Goal: Transaction & Acquisition: Purchase product/service

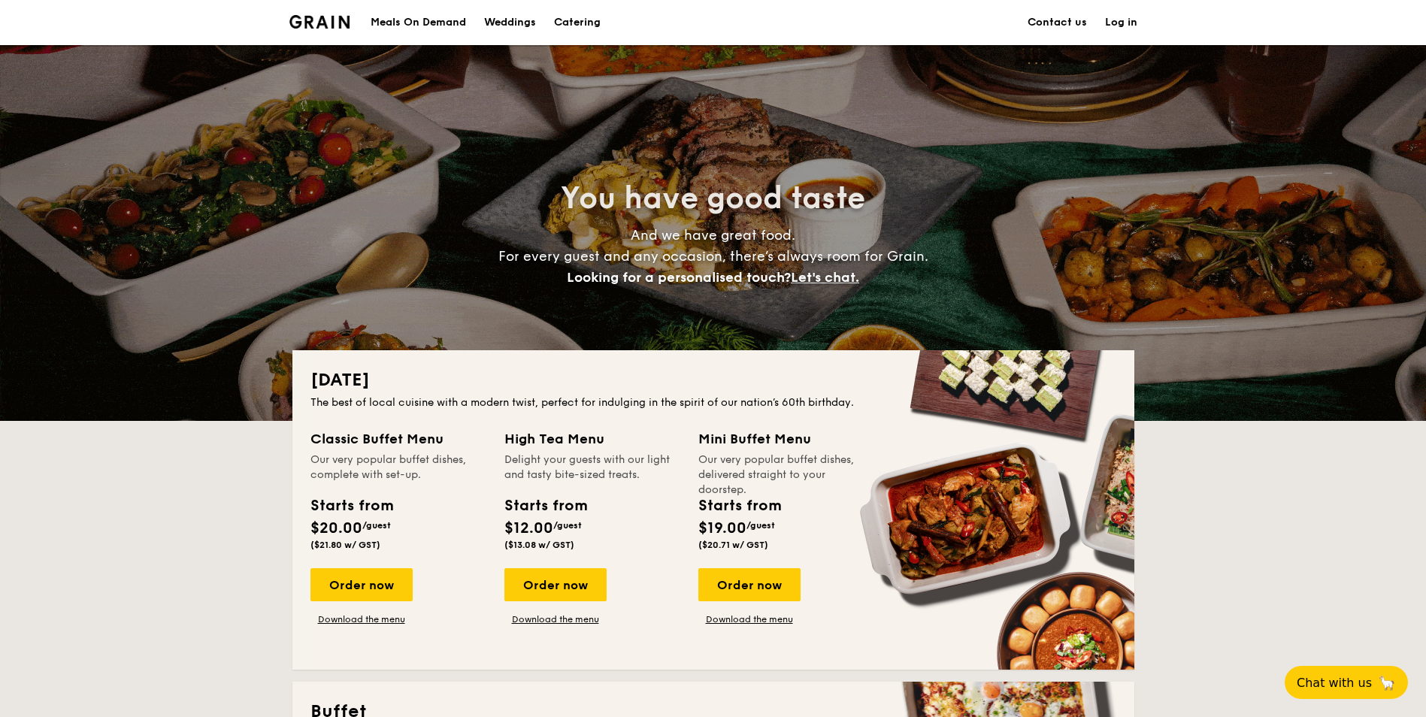
scroll to position [502, 0]
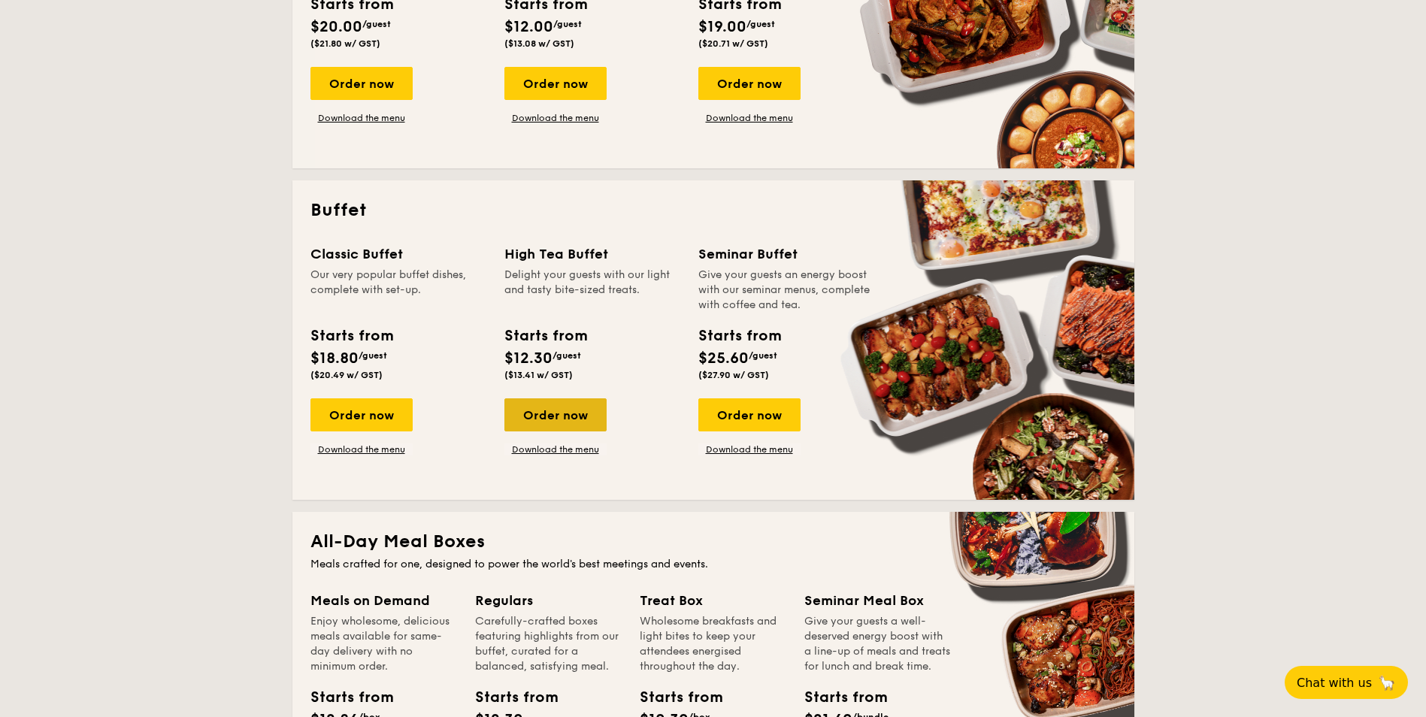
click at [594, 420] on div "Order now" at bounding box center [556, 415] width 102 height 33
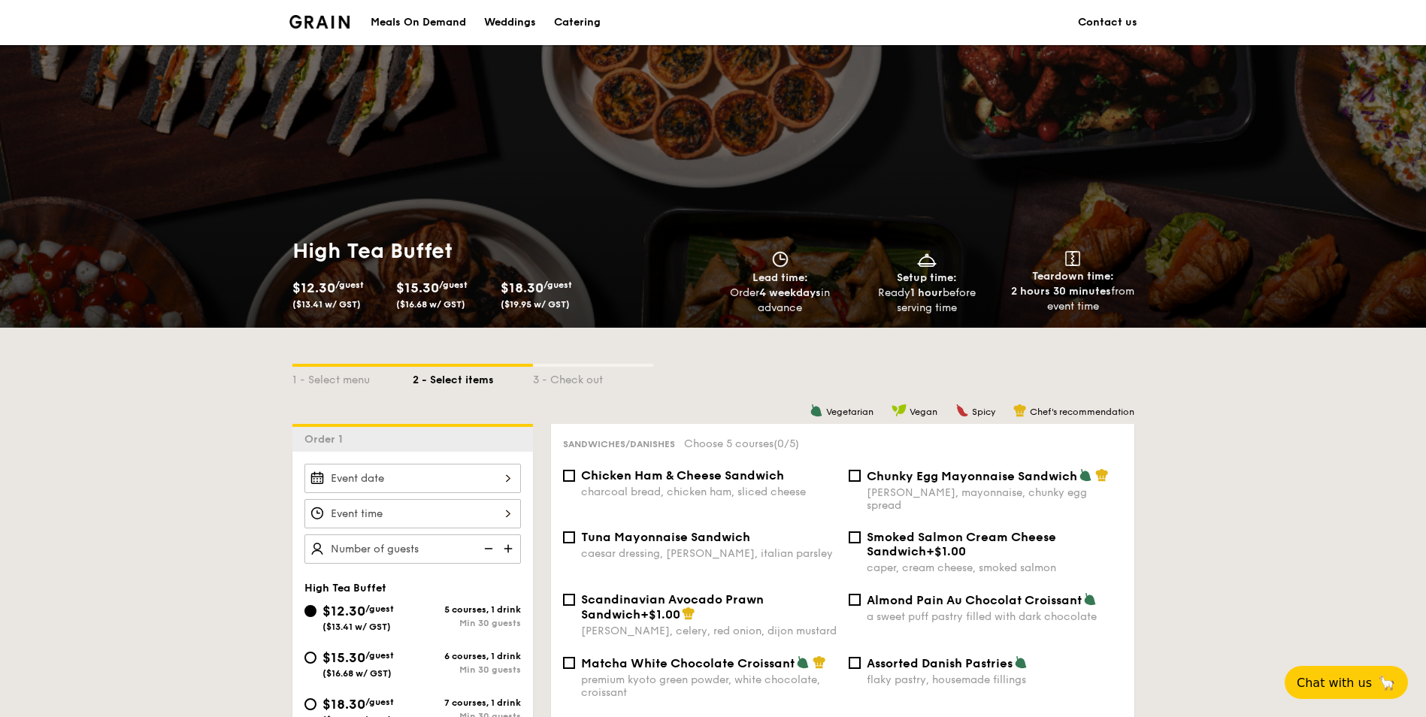
click at [433, 465] on div "2025 Aug [DATE] Tue Wed Thu Fri Sat Sun 1 2 3 4 5 6 7 8 9 10 11 12 13 14 15 16 …" at bounding box center [413, 478] width 217 height 29
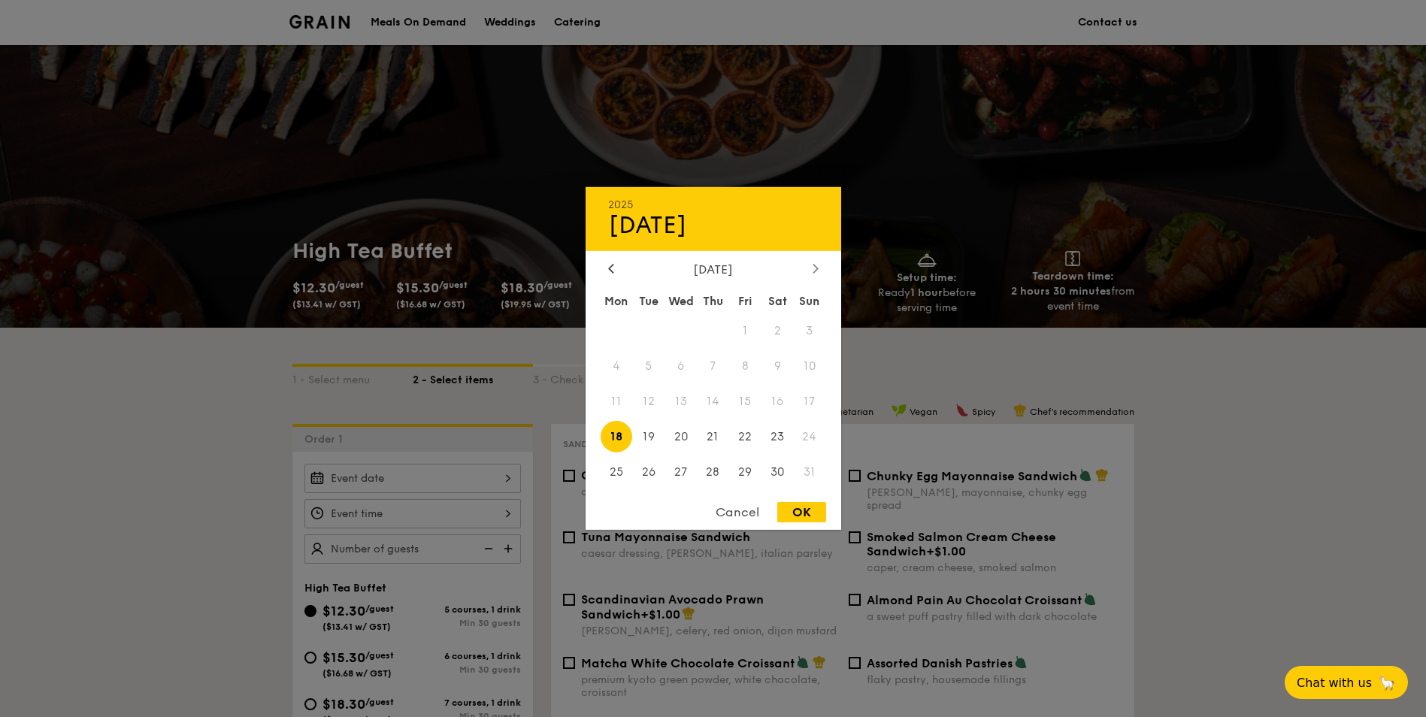
click at [811, 265] on div at bounding box center [816, 269] width 14 height 14
click at [753, 437] on span "26" at bounding box center [745, 436] width 32 height 32
click at [811, 516] on div "OK" at bounding box center [801, 512] width 49 height 20
type input "[DATE]"
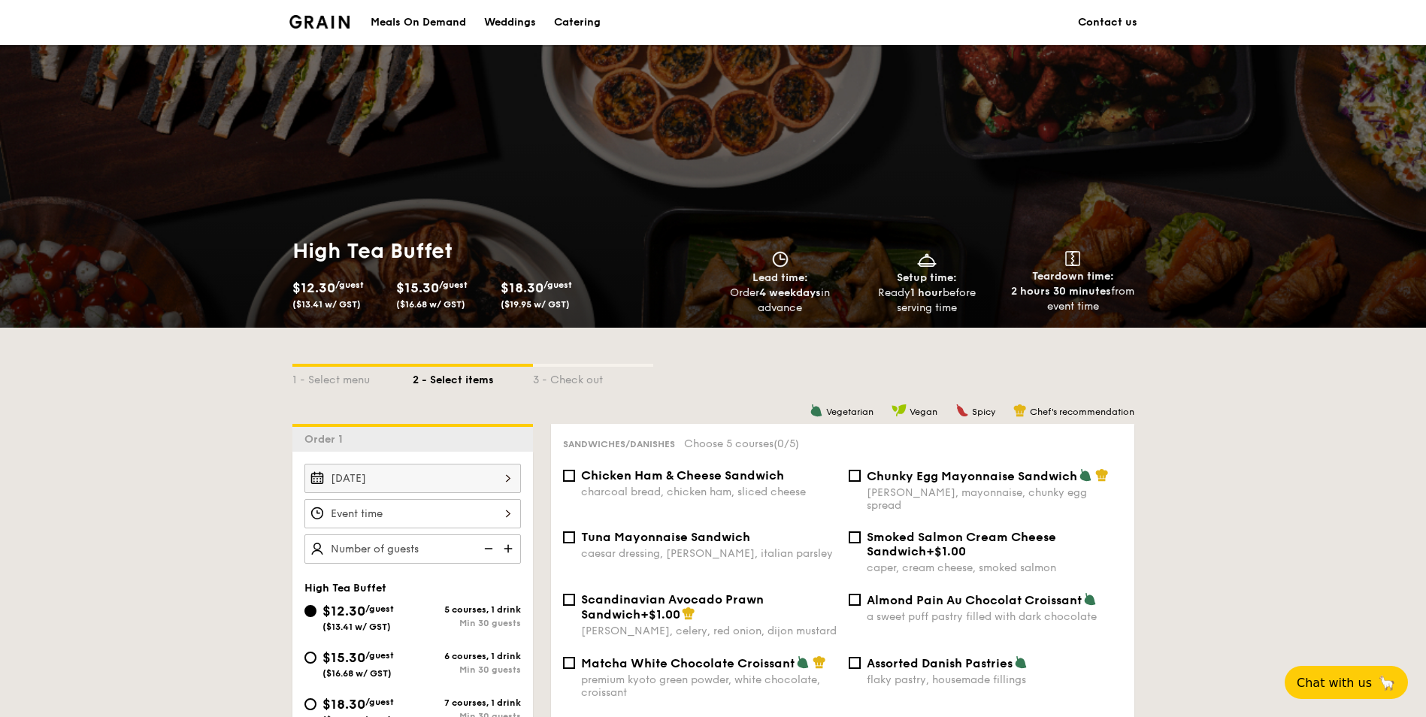
scroll to position [250, 0]
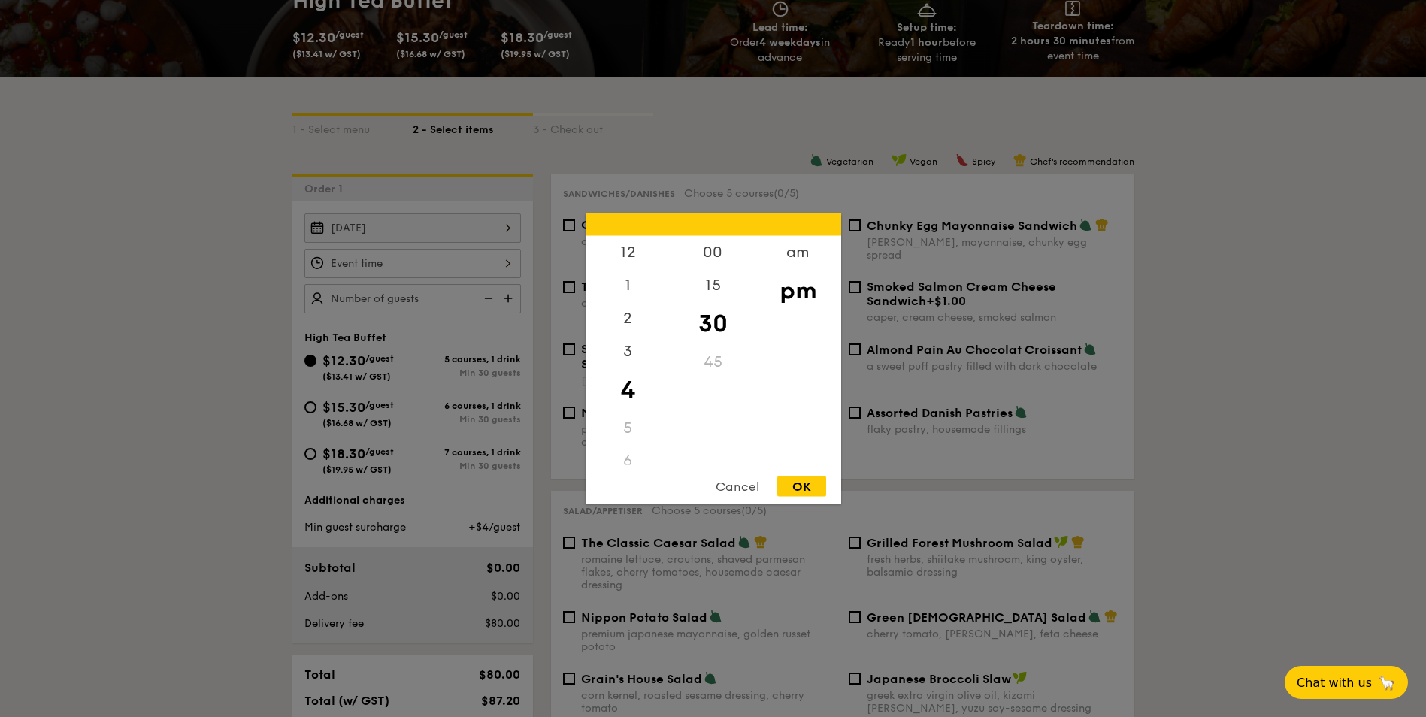
click at [520, 256] on div "12 1 2 3 4 5 6 7 8 9 10 11 00 15 30 45 am pm Cancel OK" at bounding box center [413, 263] width 217 height 29
click at [1286, 491] on div at bounding box center [713, 358] width 1426 height 717
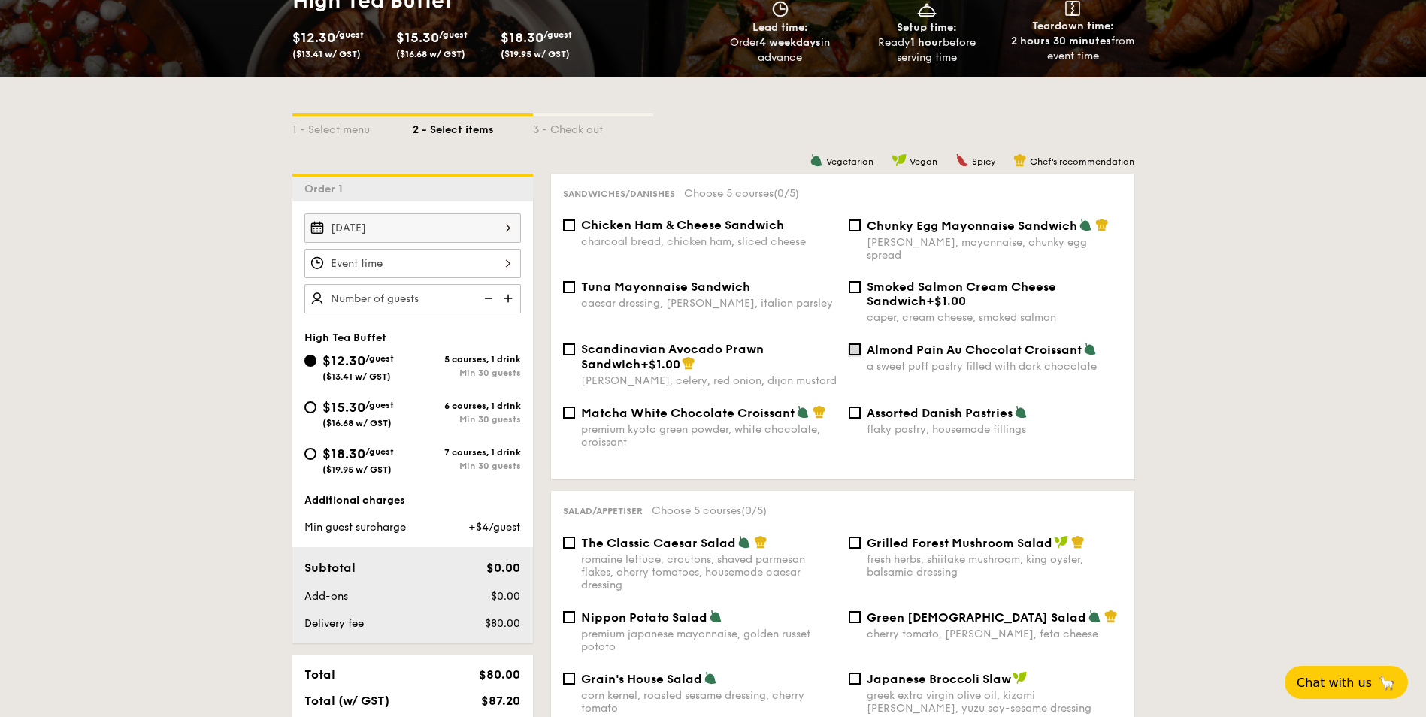
click at [852, 344] on input "Almond Pain Au Chocolat Croissant a sweet puff pastry filled with dark chocolate" at bounding box center [855, 350] width 12 height 12
checkbox input "true"
click at [857, 407] on input "Assorted Danish Pastries flaky pastry, housemade fillings" at bounding box center [855, 413] width 12 height 12
checkbox input "true"
click at [852, 344] on input "Almond Pain Au Chocolat Croissant a sweet puff pastry filled with dark chocolate" at bounding box center [855, 350] width 12 height 12
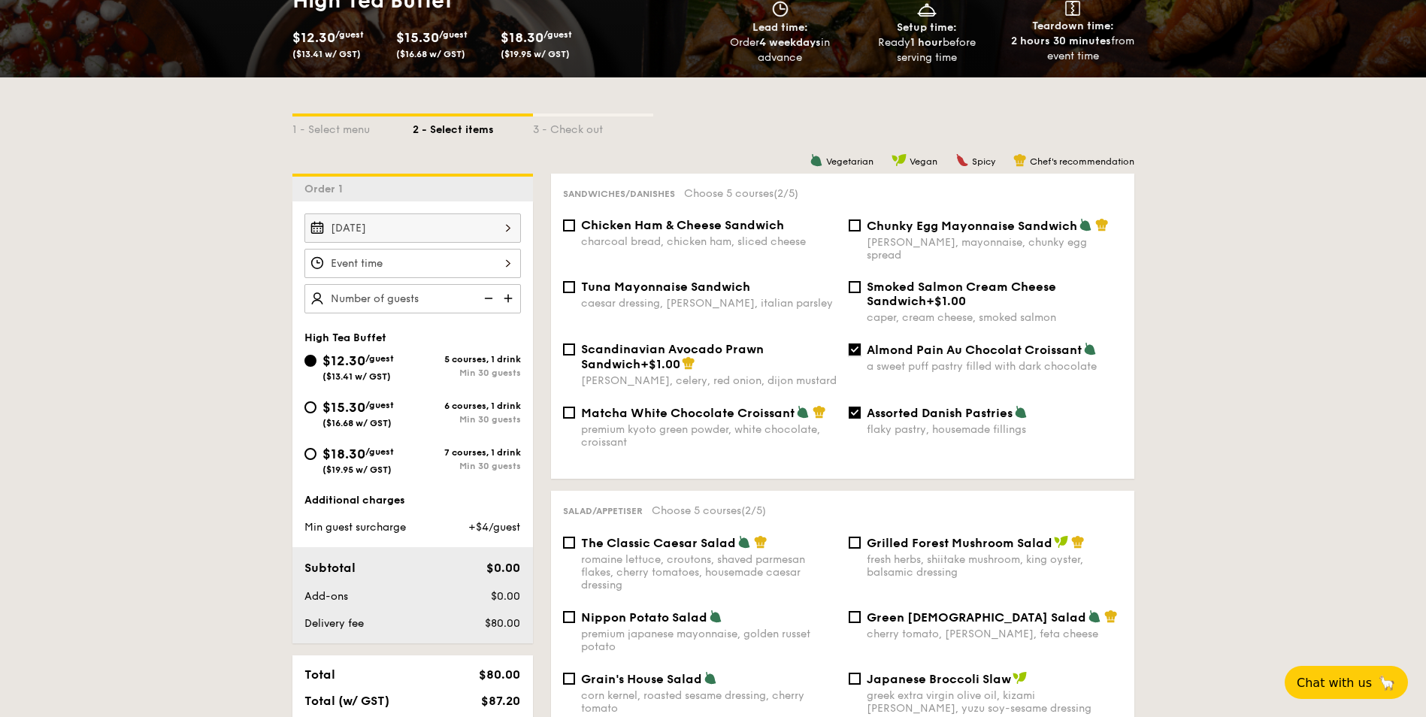
checkbox input "false"
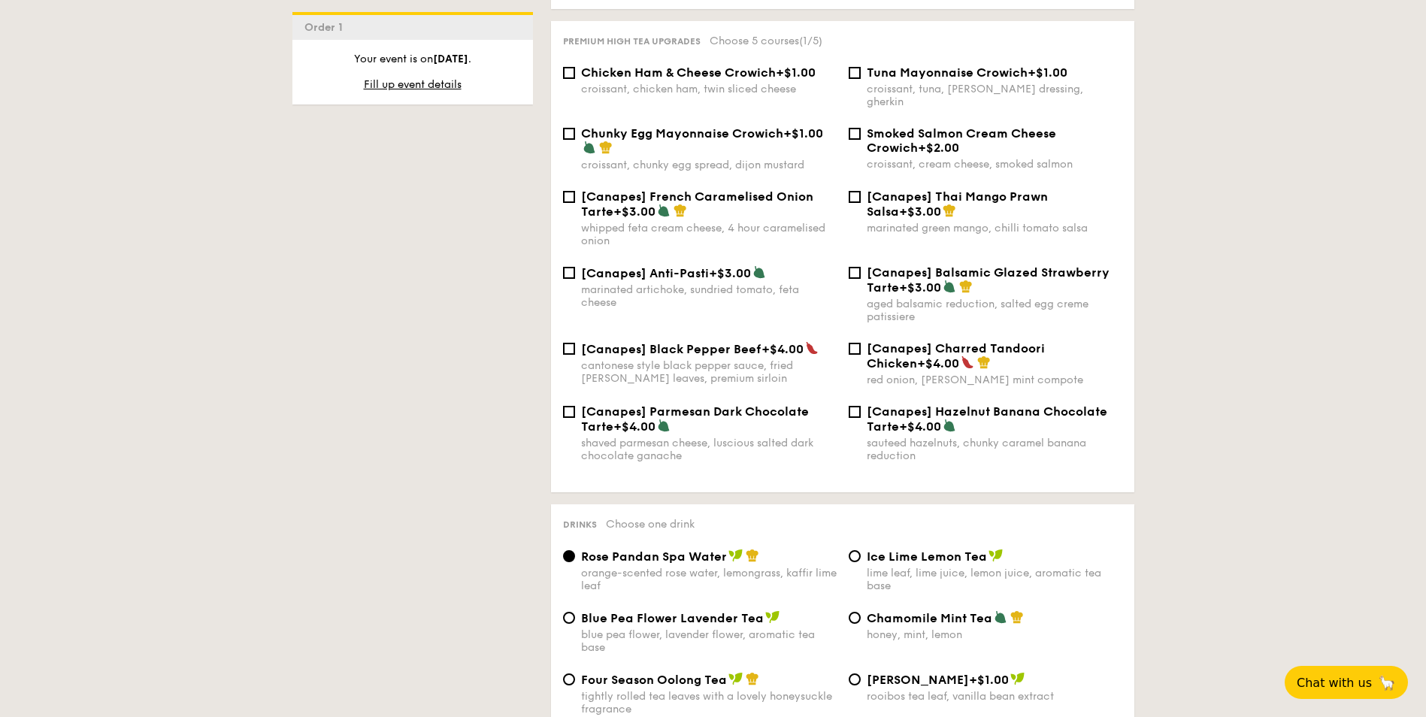
scroll to position [2130, 0]
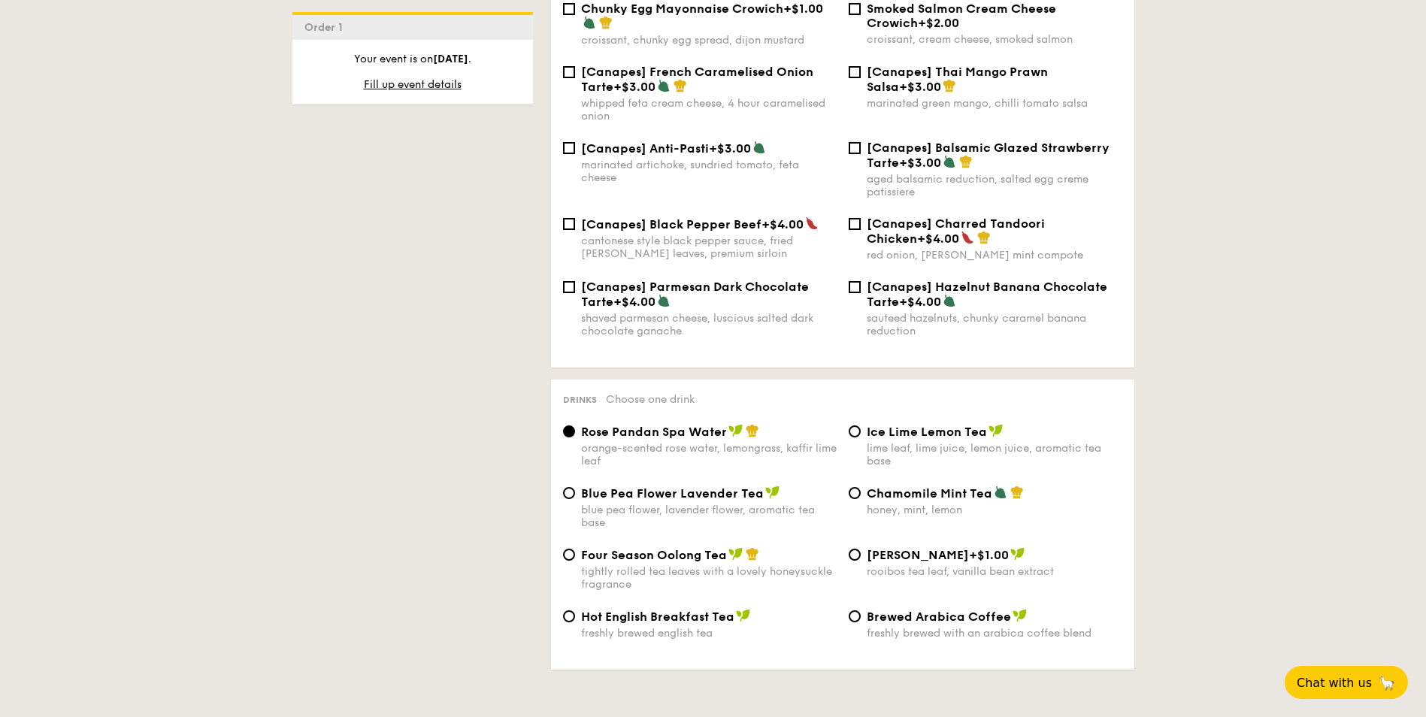
click at [571, 547] on div "Four Season Oolong Tea tightly rolled tea leaves with a lovely honeysuckle frag…" at bounding box center [700, 569] width 286 height 44
click at [555, 512] on div "Drinks Choose one drink Rose Pandan Spa Water orange-scented rose water, lemong…" at bounding box center [842, 525] width 583 height 290
click at [563, 549] on input "Four Season Oolong Tea tightly rolled tea leaves with a lovely honeysuckle frag…" at bounding box center [569, 555] width 12 height 12
radio input "true"
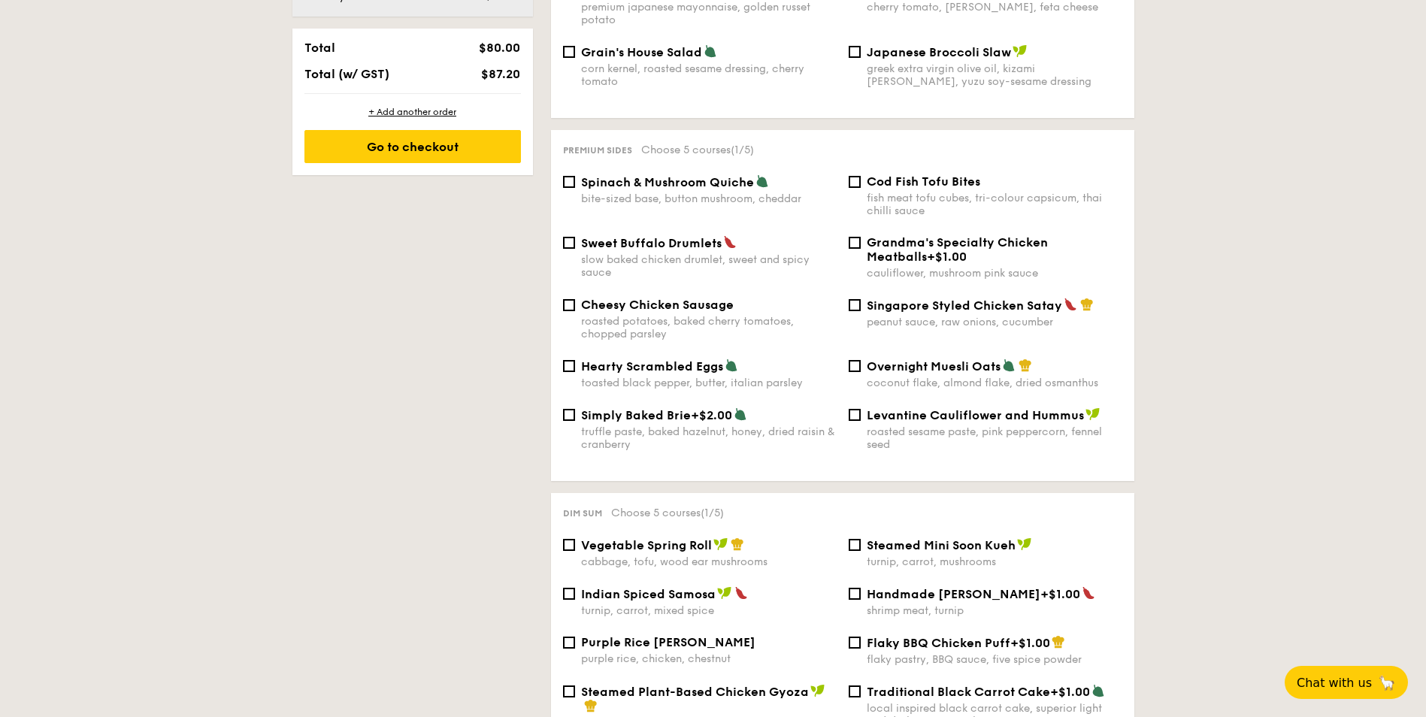
scroll to position [1002, 0]
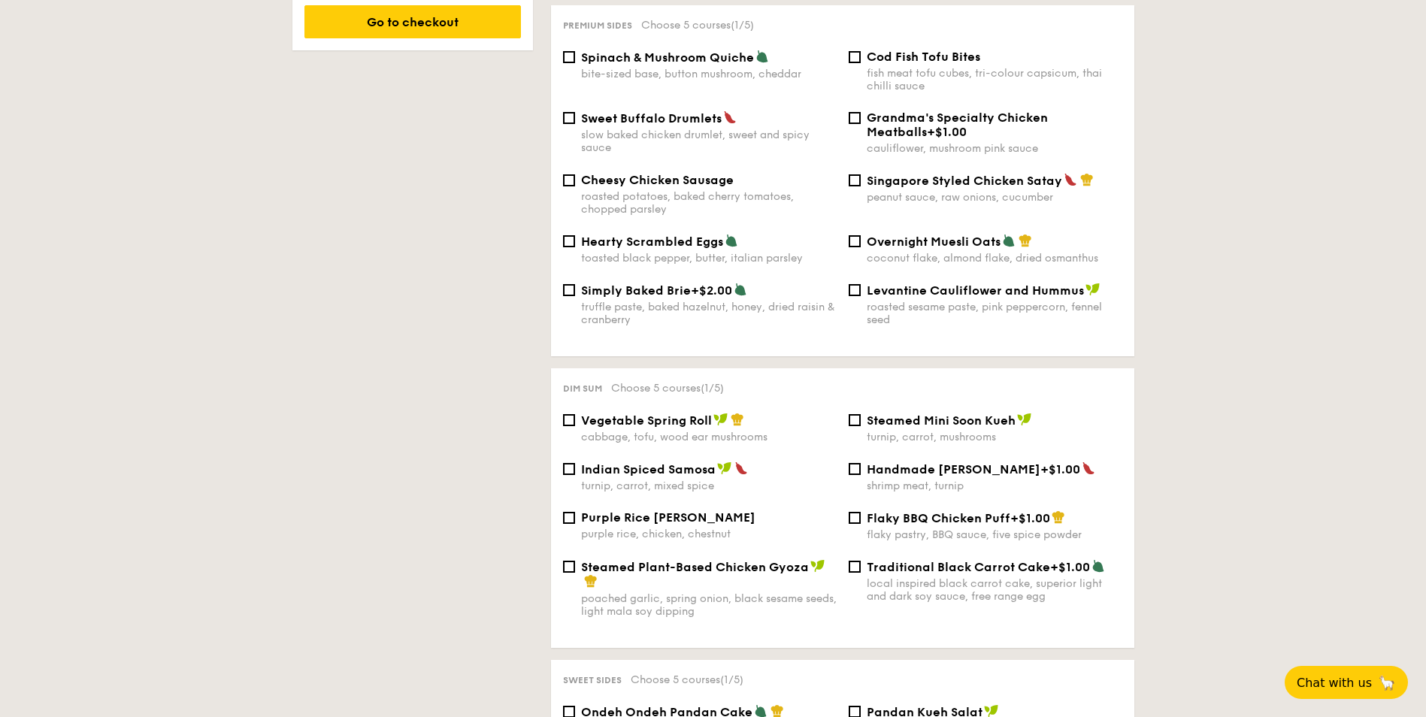
click at [575, 526] on label "Purple Rice Loh Mai Kai purple rice, chicken, chestnut" at bounding box center [700, 533] width 274 height 14
click at [575, 519] on input "Purple Rice Loh Mai Kai purple rice, chicken, chestnut" at bounding box center [569, 518] width 12 height 12
checkbox input "true"
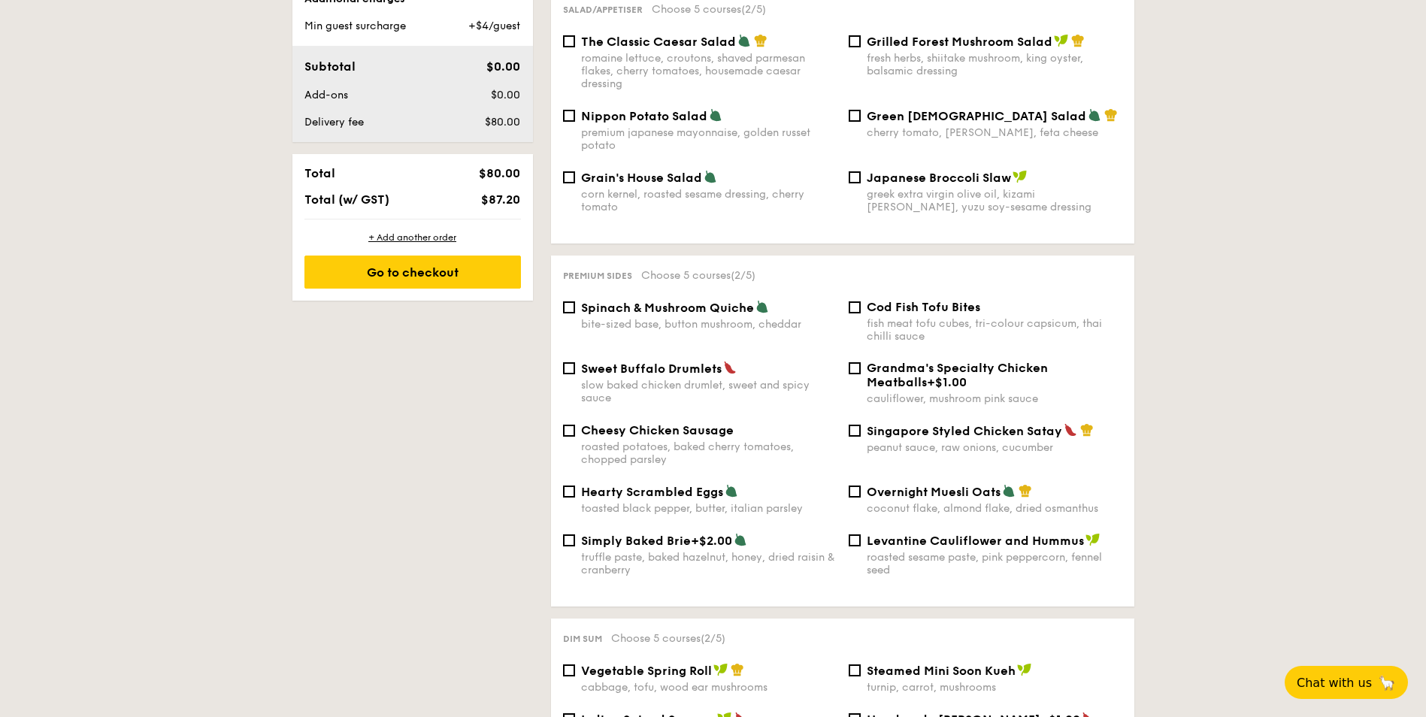
scroll to position [878, 0]
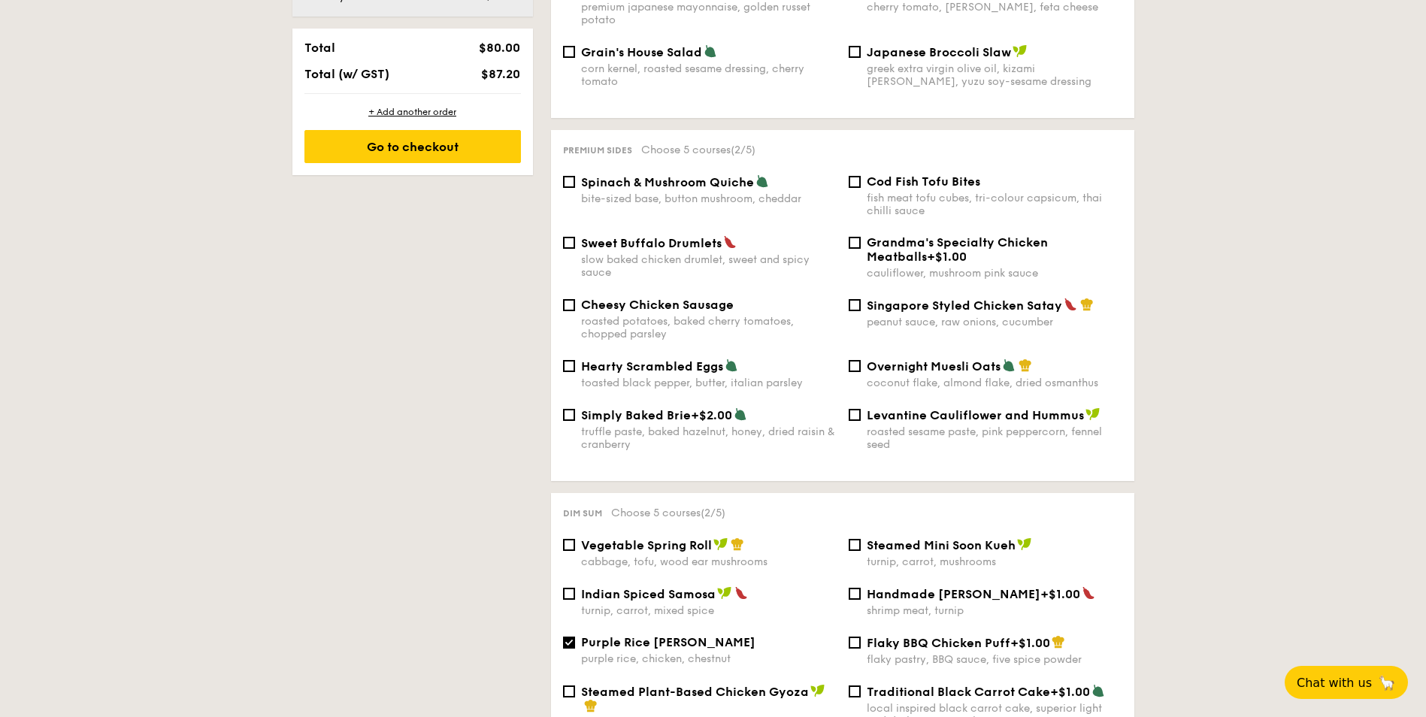
click at [561, 174] on div "Spinach & Mushroom Quiche bite-sized base, button mushroom, cheddar" at bounding box center [700, 189] width 286 height 31
click at [575, 174] on div "Spinach & Mushroom Quiche bite-sized base, button mushroom, cheddar" at bounding box center [700, 189] width 286 height 31
click at [574, 176] on div "Spinach & Mushroom Quiche bite-sized base, button mushroom, cheddar" at bounding box center [700, 189] width 286 height 31
click at [569, 176] on input "Spinach & Mushroom Quiche bite-sized base, button mushroom, cheddar" at bounding box center [569, 182] width 12 height 12
checkbox input "true"
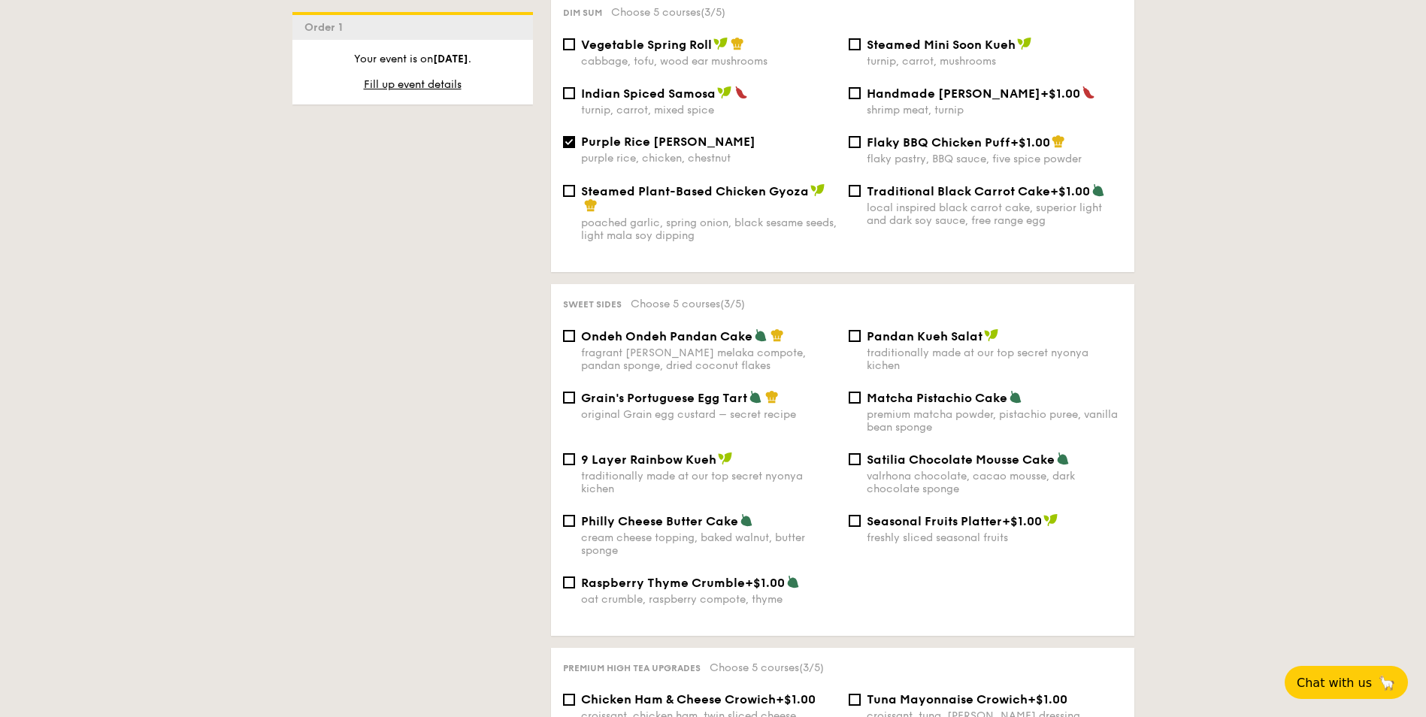
scroll to position [1253, 0]
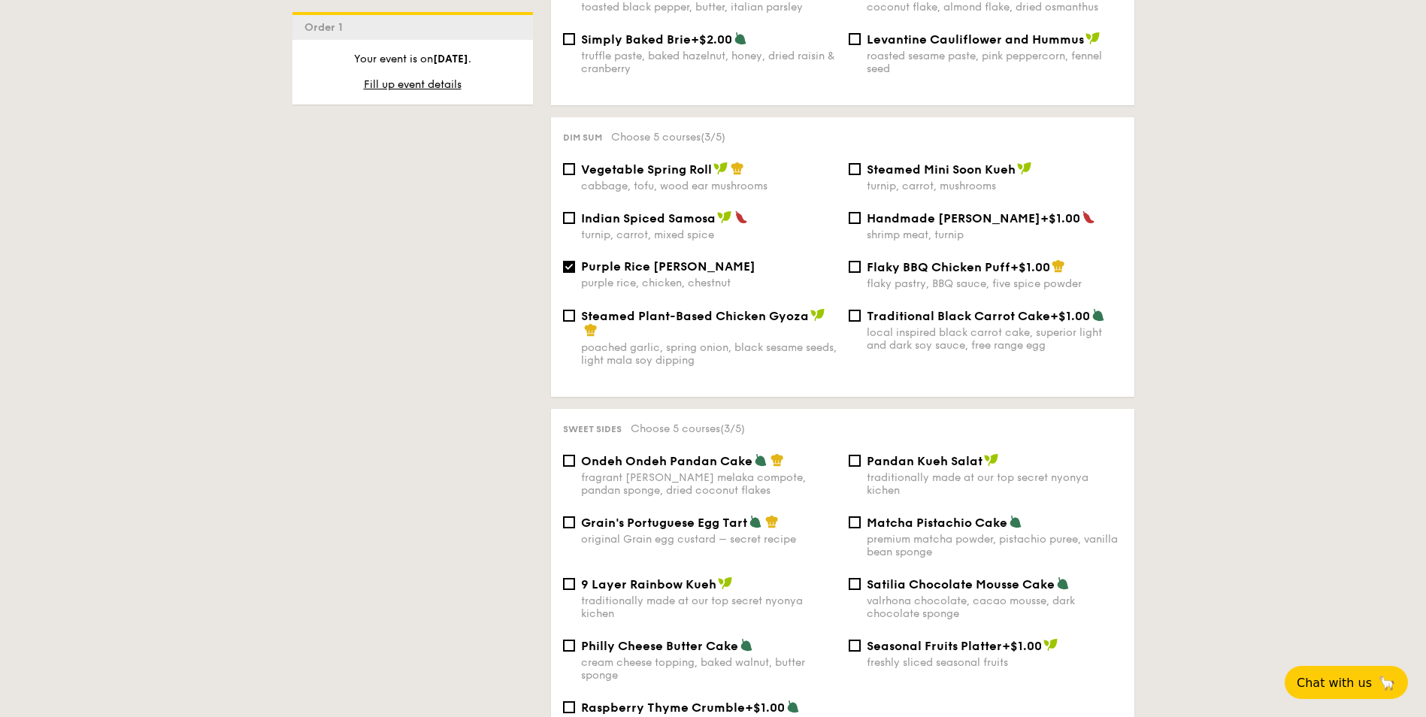
click at [867, 162] on span "Steamed Mini Soon Kueh" at bounding box center [941, 169] width 149 height 14
click at [861, 163] on input "Steamed Mini Soon Kueh turnip, carrot, mushrooms" at bounding box center [855, 169] width 12 height 12
checkbox input "true"
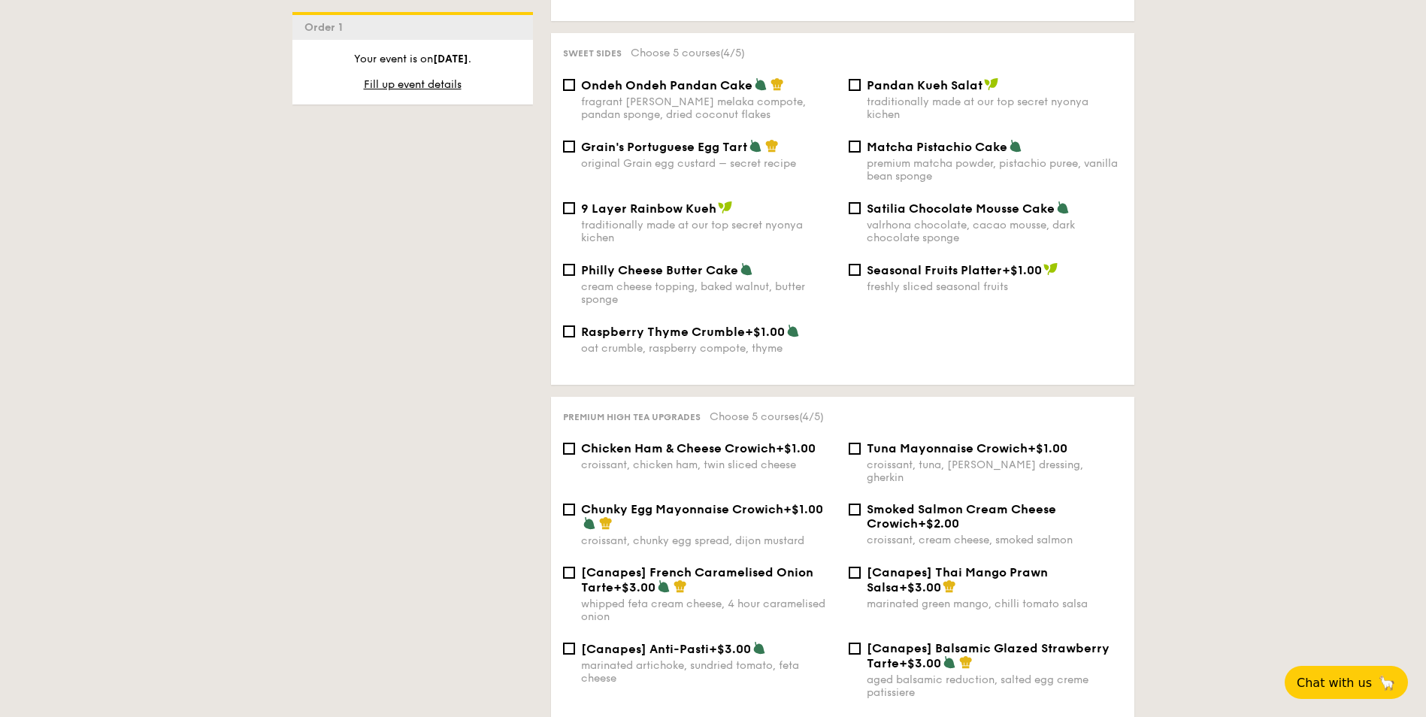
scroll to position [1378, 0]
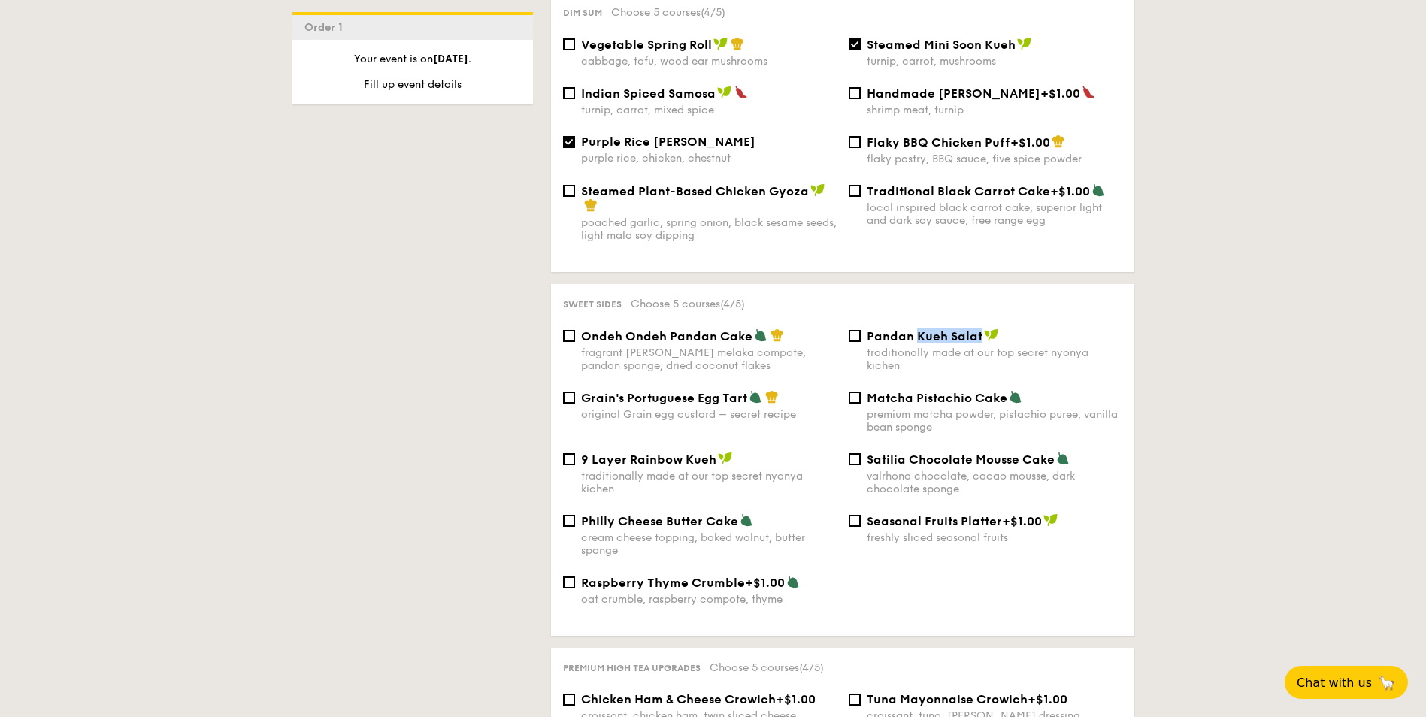
drag, startPoint x: 981, startPoint y: 320, endPoint x: 917, endPoint y: 327, distance: 63.5
click at [917, 329] on span "Pandan Kueh Salat" at bounding box center [925, 336] width 116 height 14
copy span "Kueh Salat"
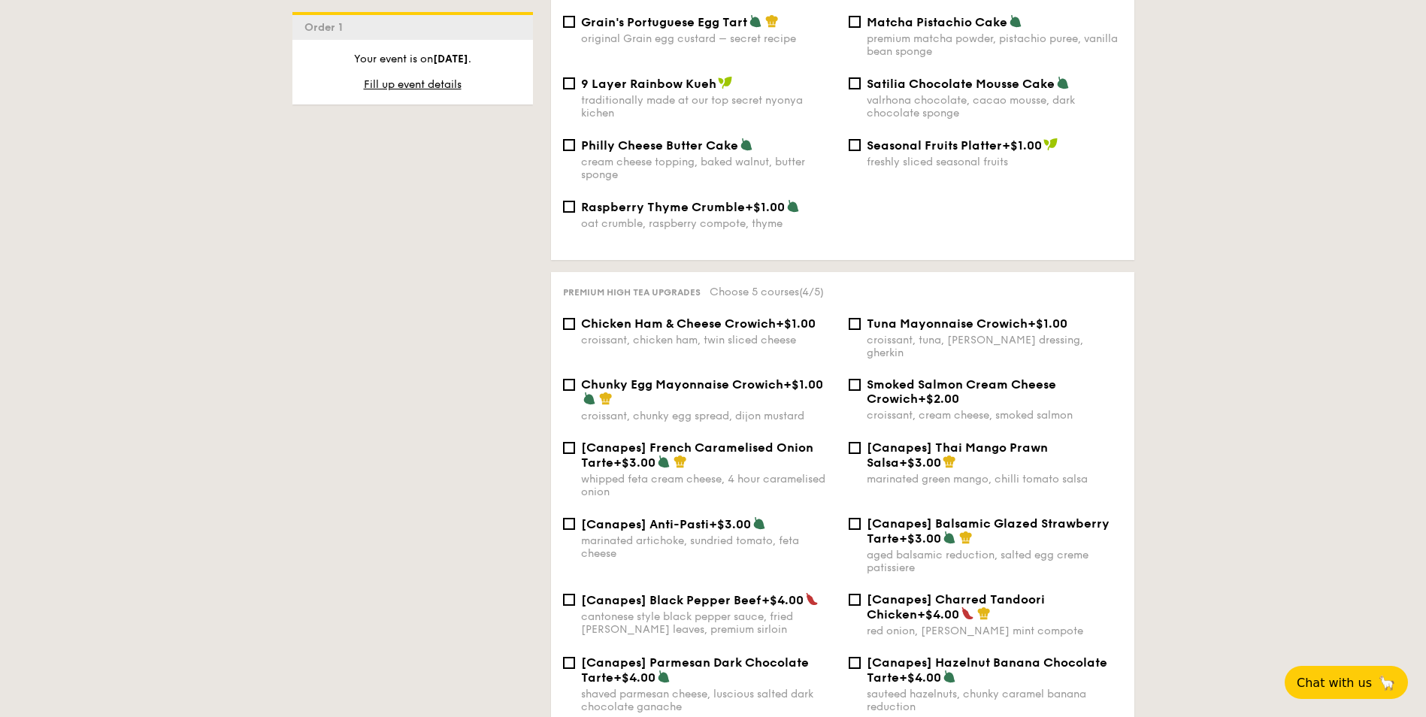
scroll to position [1504, 0]
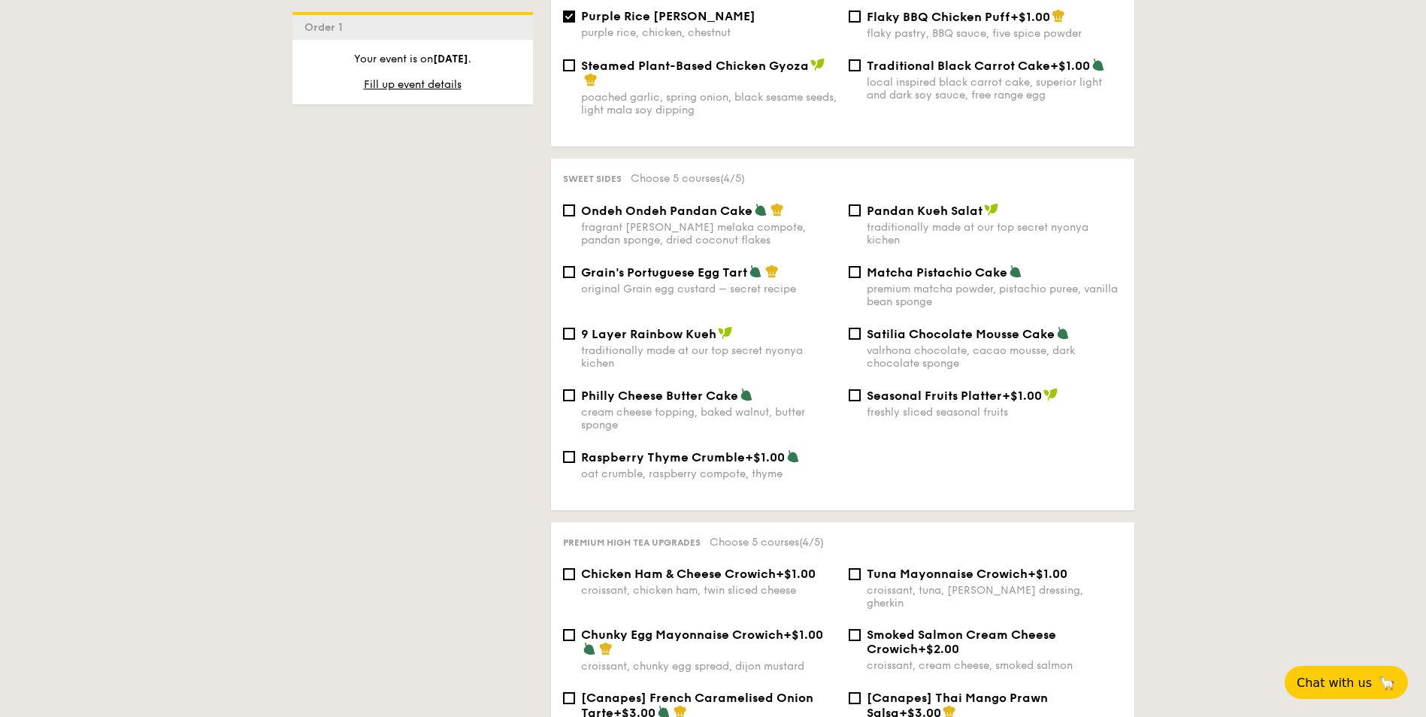
click at [1244, 429] on div "1 - Select menu 2 - Select items 3 - Check out Order 1 [DATE] High Tea Buffet $…" at bounding box center [713, 66] width 1426 height 2484
click at [913, 268] on div "Matcha Pistachio Cake premium matcha powder, pistachio puree, vanilla bean spon…" at bounding box center [995, 287] width 256 height 44
click at [861, 268] on input "Matcha Pistachio Cake premium matcha powder, pistachio puree, vanilla bean spon…" at bounding box center [855, 272] width 12 height 12
click at [859, 266] on input "Matcha Pistachio Cake premium matcha powder, pistachio puree, vanilla bean spon…" at bounding box center [855, 272] width 12 height 12
checkbox input "false"
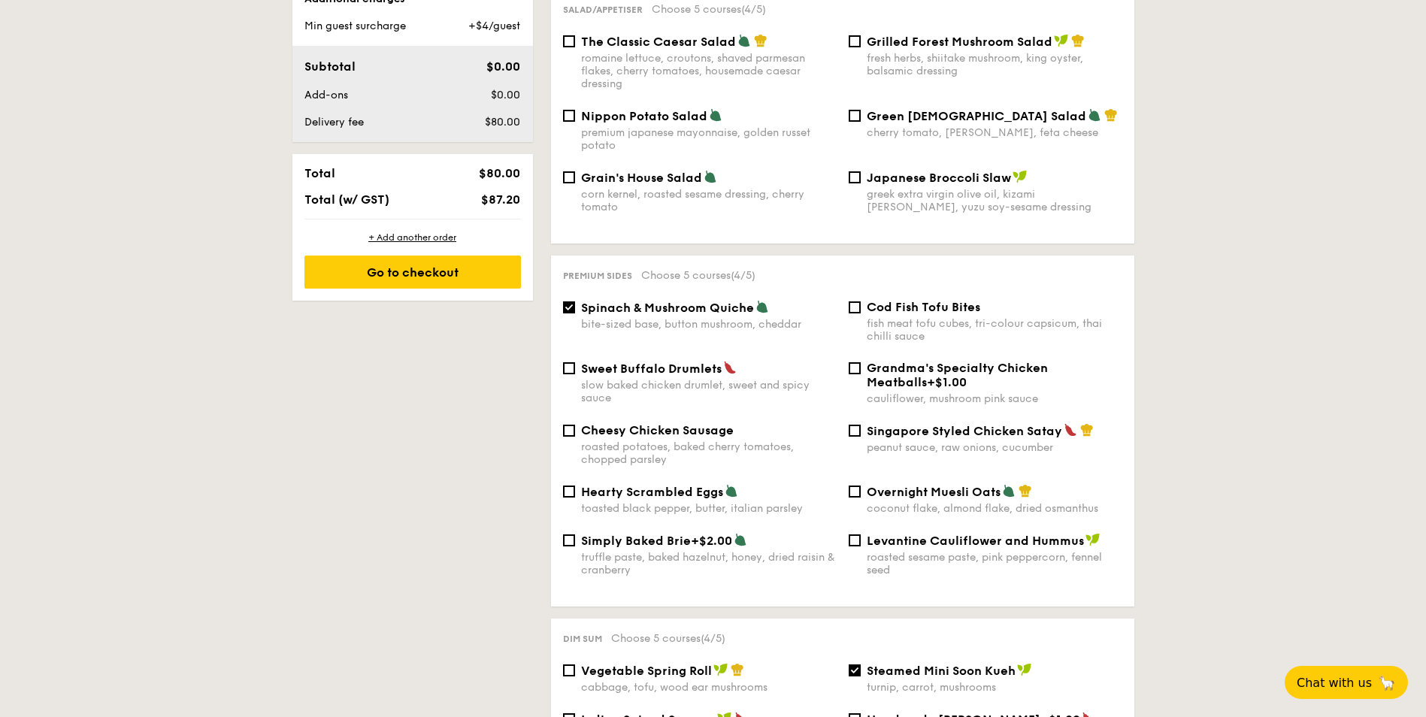
scroll to position [626, 0]
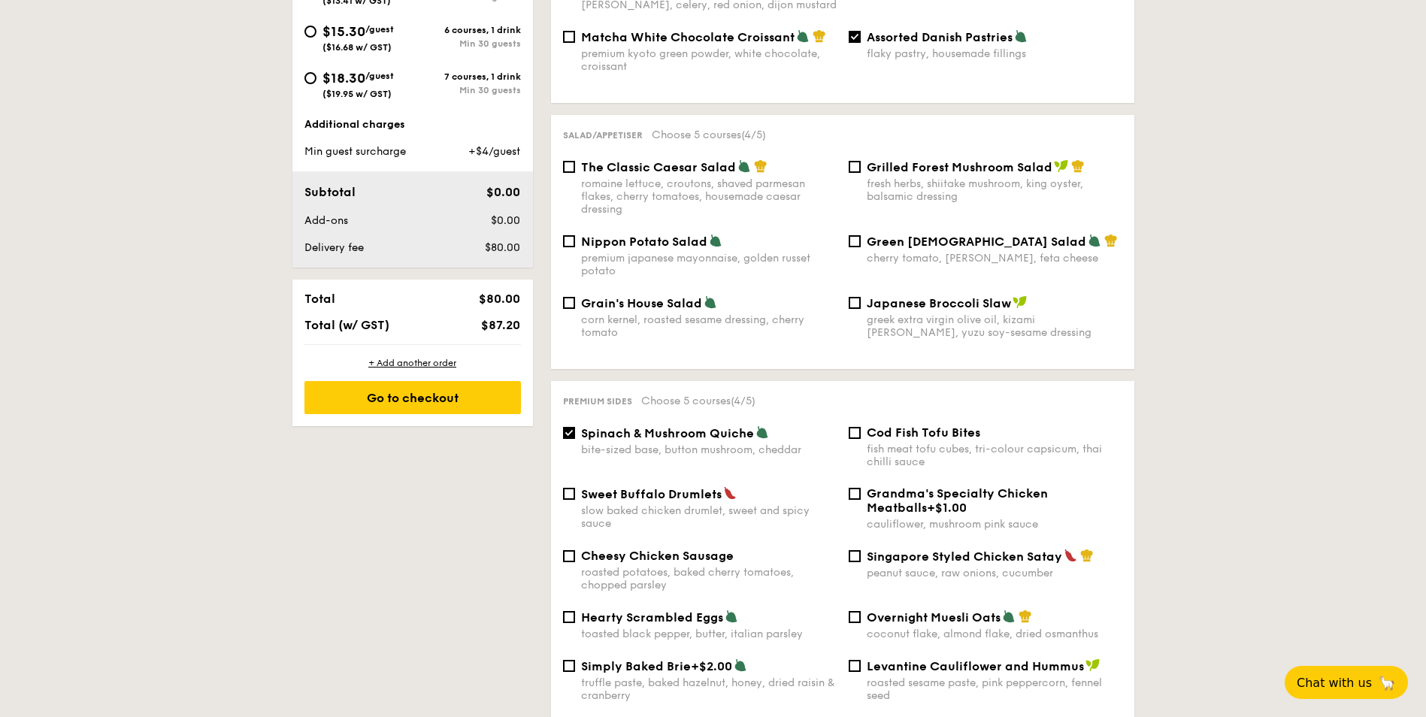
click at [846, 550] on div "Singapore Styled Chicken Satay peanut sauce, raw onions, cucumber" at bounding box center [986, 564] width 286 height 31
click at [855, 550] on input "Singapore Styled Chicken Satay peanut sauce, raw onions, cucumber" at bounding box center [855, 556] width 12 height 12
checkbox input "true"
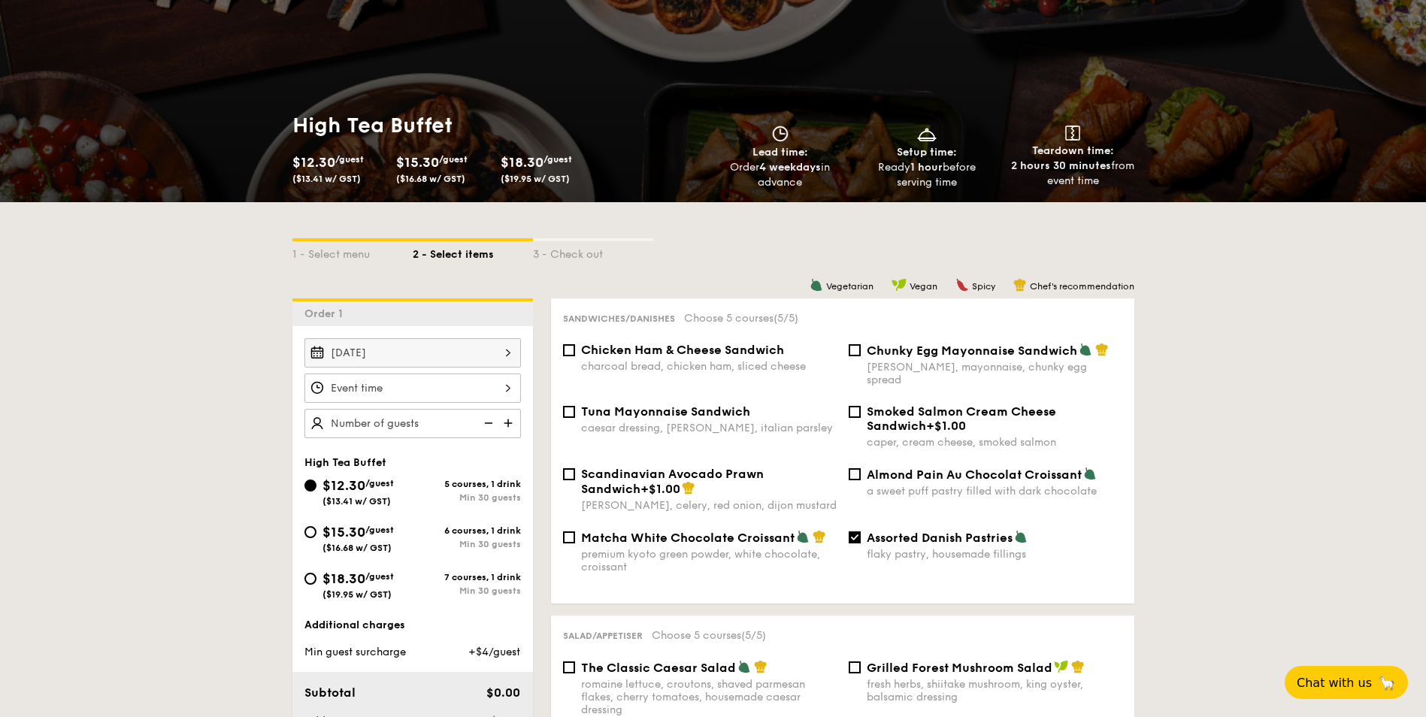
scroll to position [376, 0]
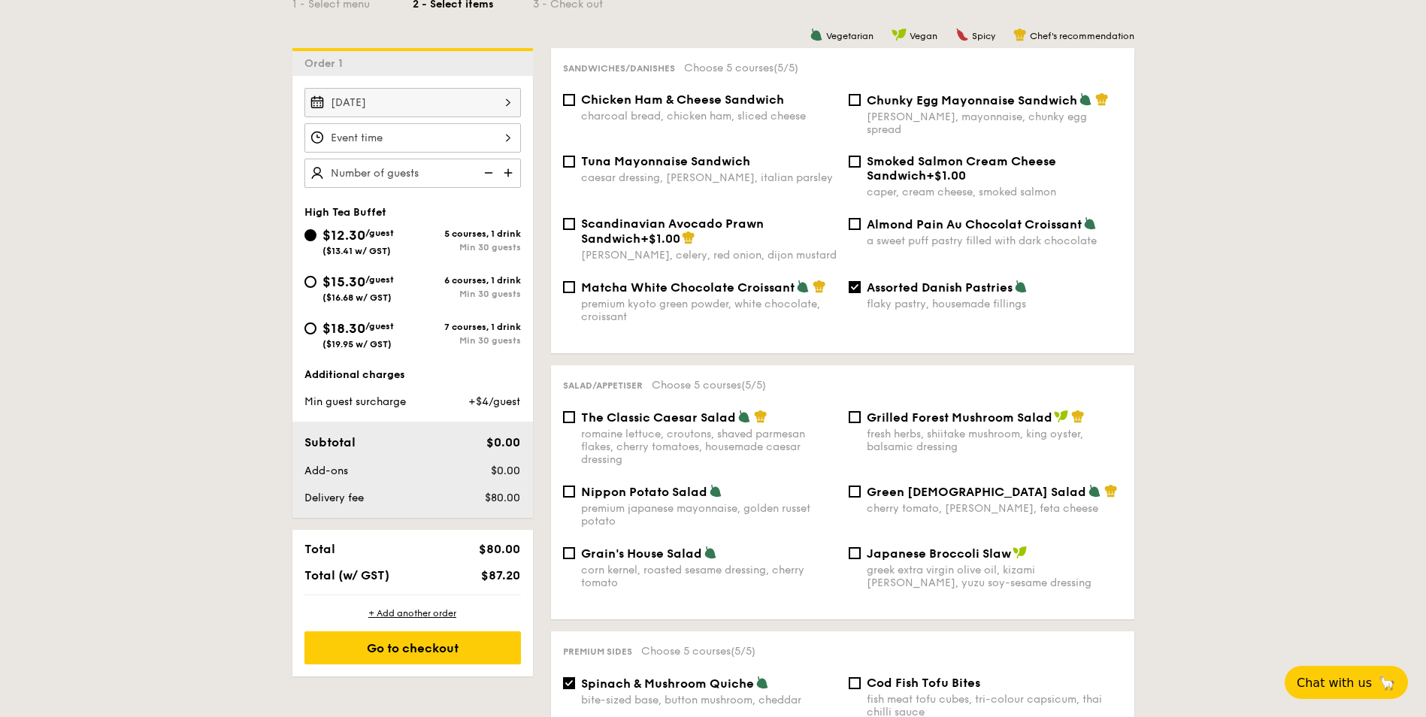
click at [507, 176] on img at bounding box center [510, 173] width 23 height 29
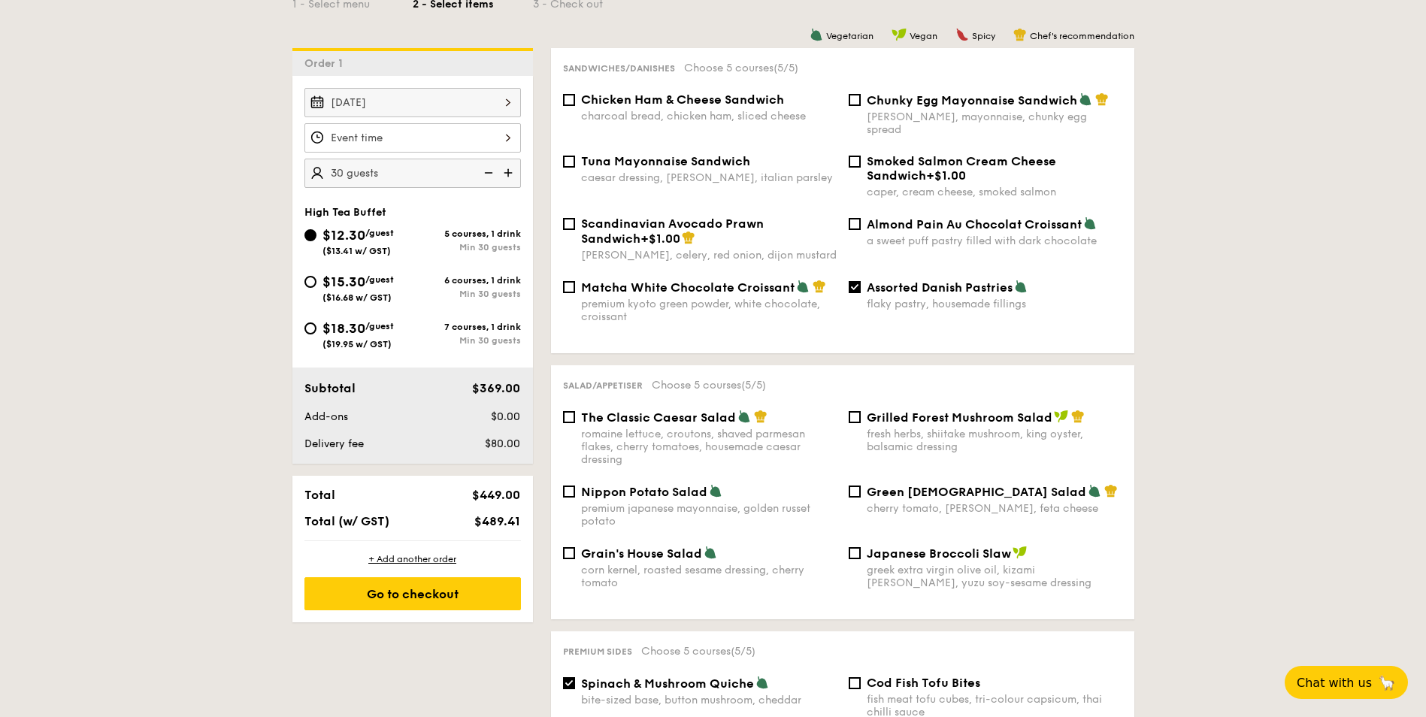
click at [507, 176] on img at bounding box center [510, 173] width 23 height 29
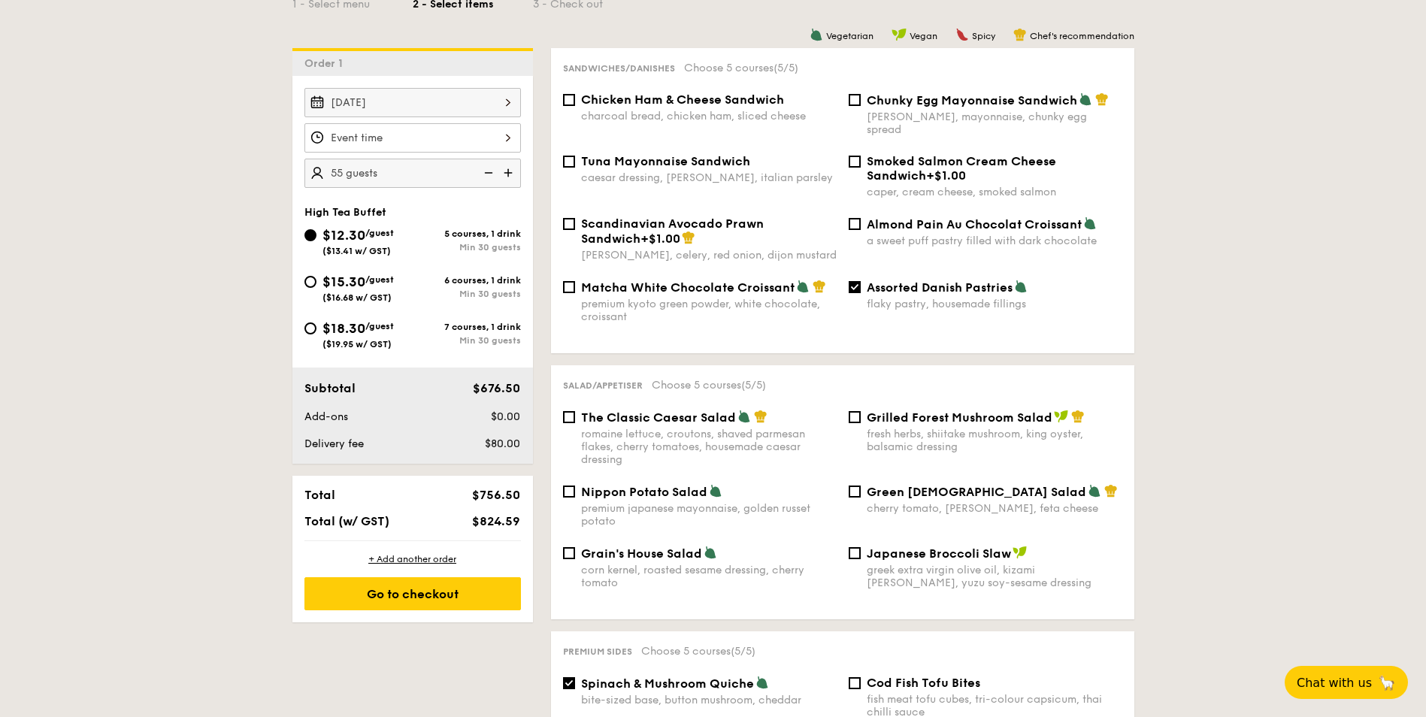
click at [507, 176] on img at bounding box center [510, 173] width 23 height 29
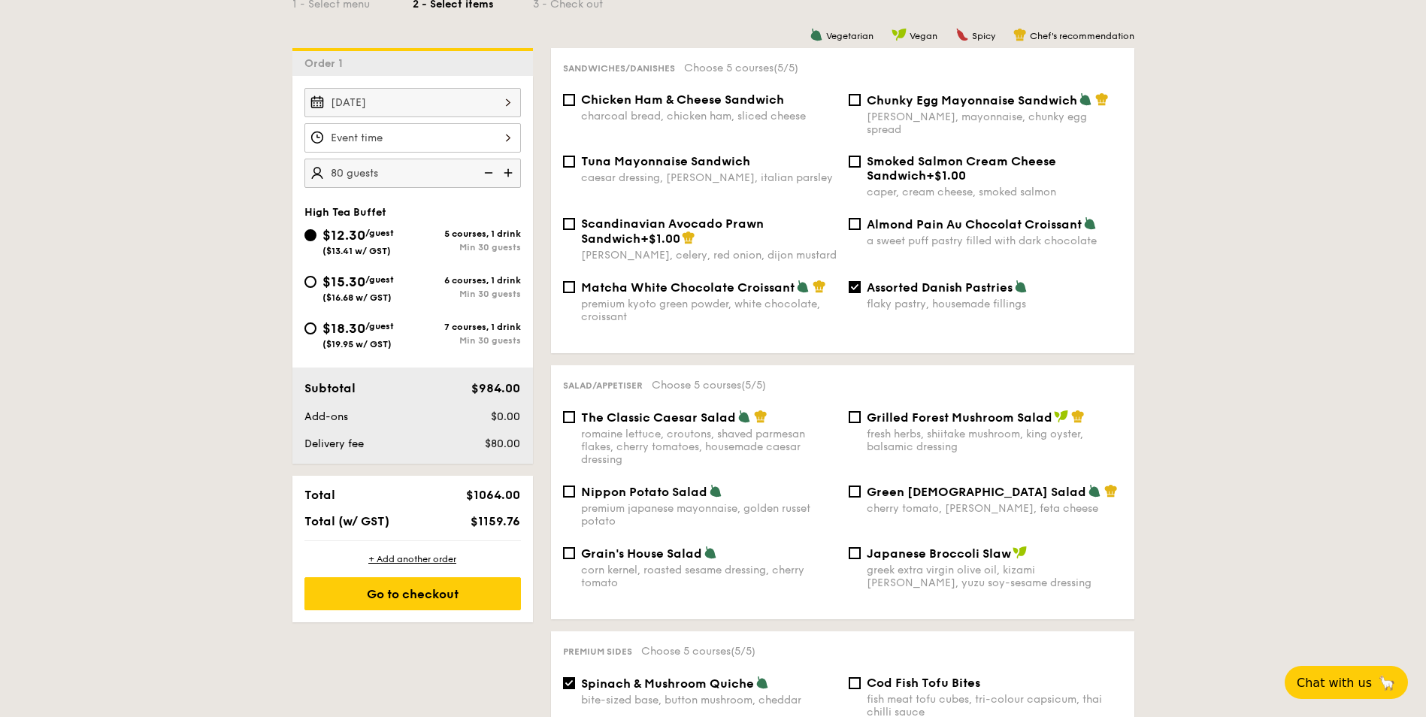
click at [507, 176] on img at bounding box center [510, 173] width 23 height 29
type input "100 guests"
